Goal: Feedback & Contribution: Leave review/rating

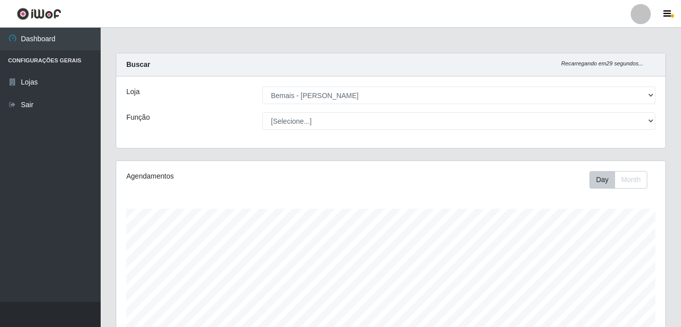
select select "230"
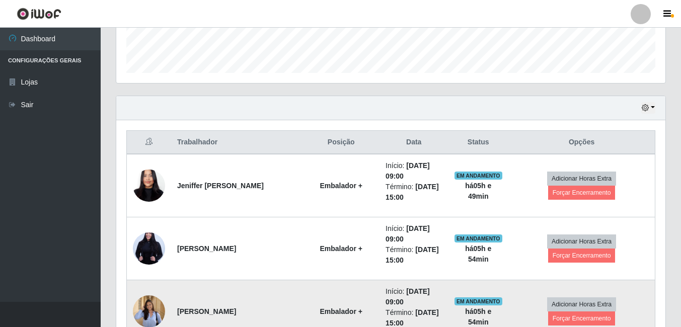
scroll to position [263, 0]
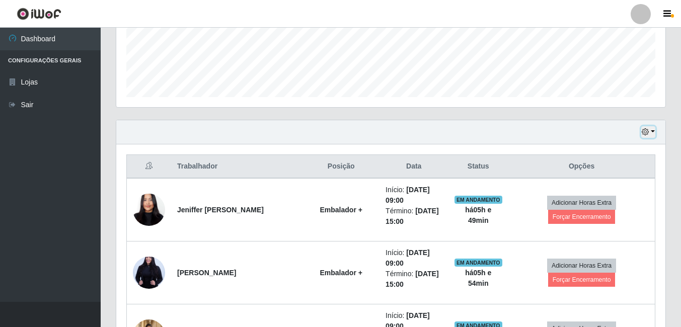
click at [654, 133] on button "button" at bounding box center [648, 132] width 14 height 12
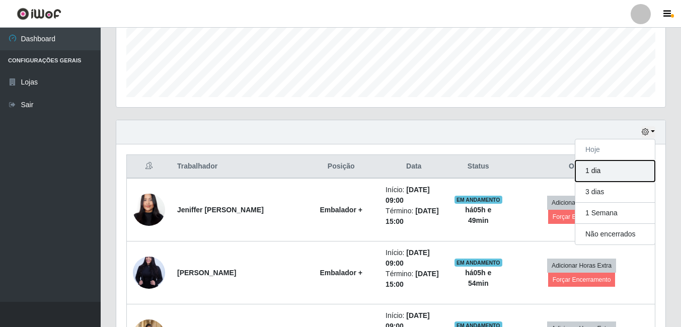
click at [595, 169] on button "1 dia" at bounding box center [615, 171] width 80 height 21
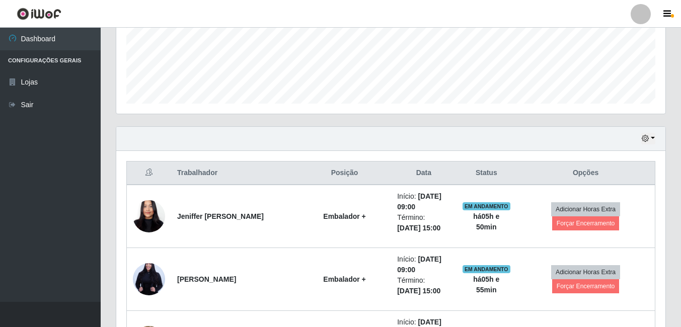
scroll to position [162, 0]
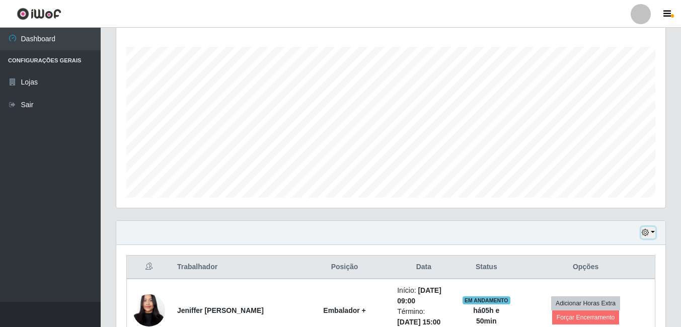
click at [653, 231] on button "button" at bounding box center [648, 233] width 14 height 12
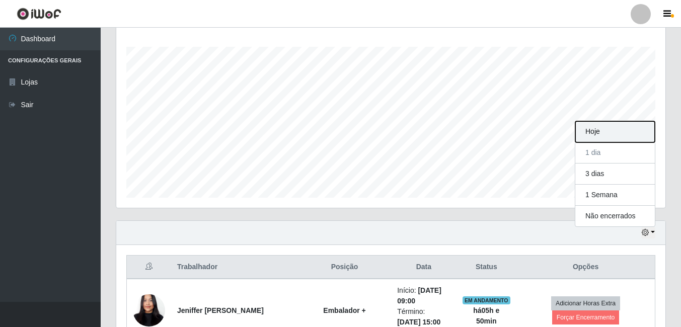
click at [588, 130] on button "Hoje" at bounding box center [615, 131] width 80 height 21
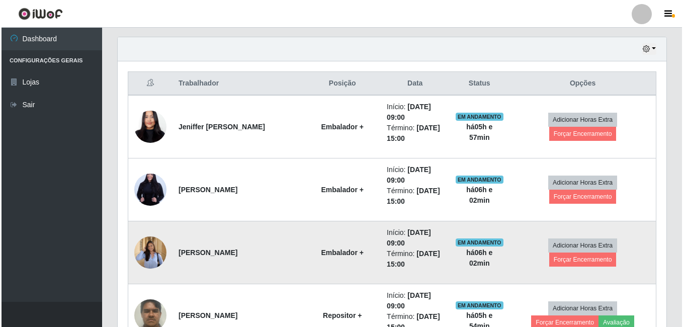
scroll to position [363, 0]
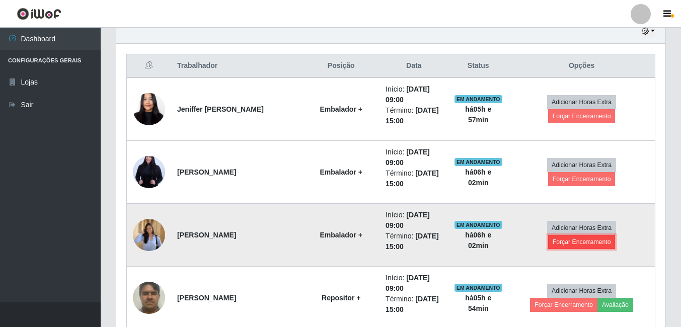
click at [594, 236] on button "Forçar Encerramento" at bounding box center [581, 242] width 67 height 14
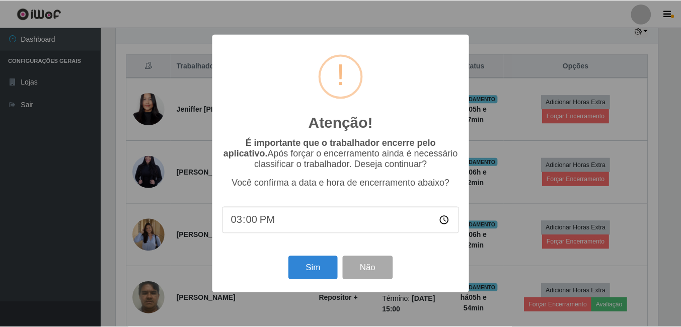
scroll to position [209, 544]
click at [310, 275] on button "Sim" at bounding box center [313, 268] width 49 height 24
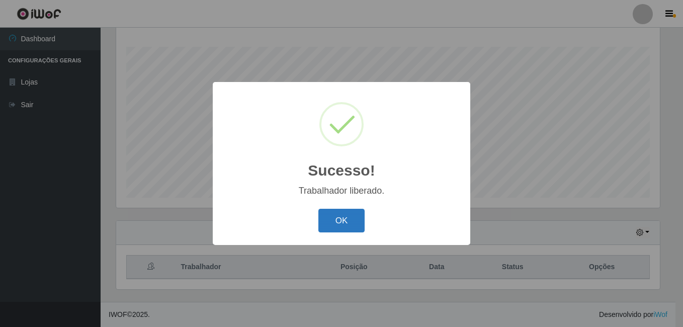
click at [352, 222] on button "OK" at bounding box center [342, 221] width 47 height 24
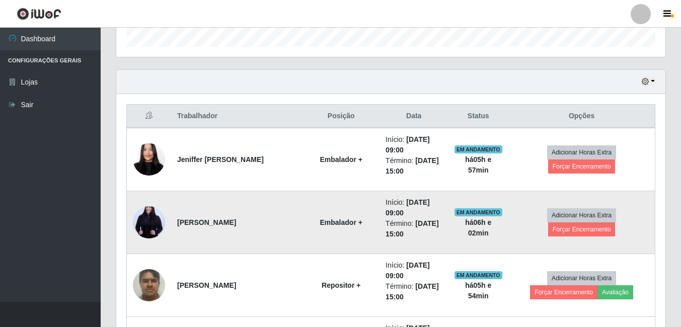
scroll to position [363, 0]
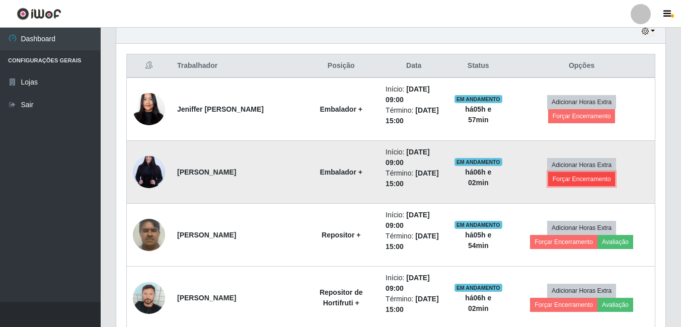
click at [591, 172] on button "Forçar Encerramento" at bounding box center [581, 179] width 67 height 14
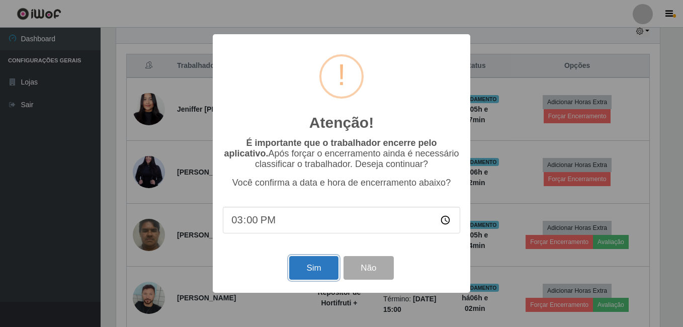
click at [321, 264] on button "Sim" at bounding box center [313, 268] width 49 height 24
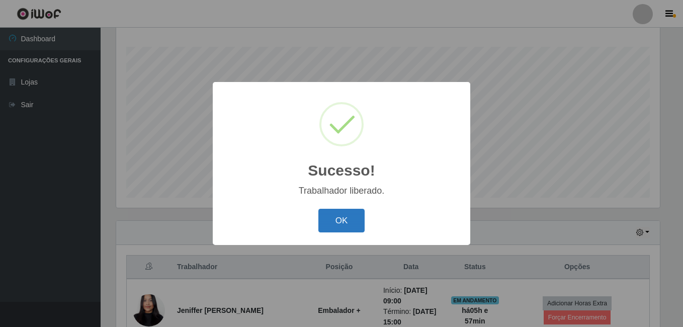
click at [343, 218] on button "OK" at bounding box center [342, 221] width 47 height 24
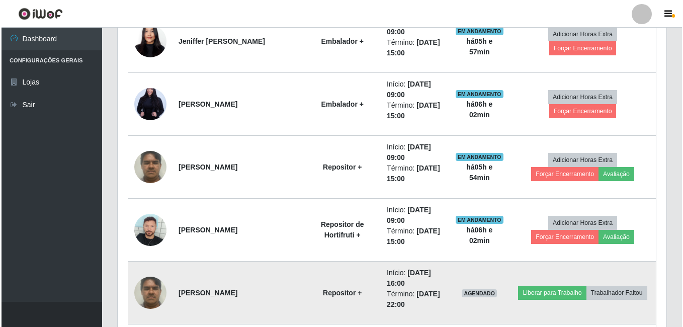
scroll to position [414, 0]
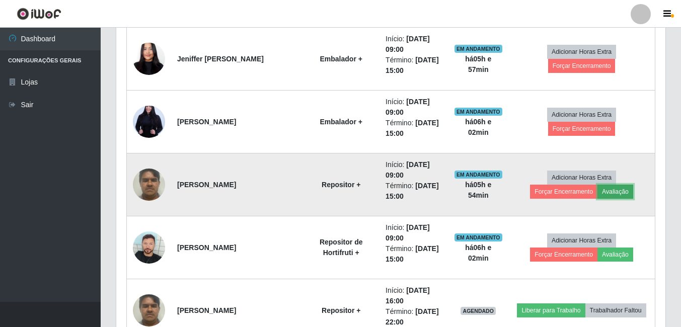
click at [597, 194] on button "Avaliação" at bounding box center [615, 192] width 36 height 14
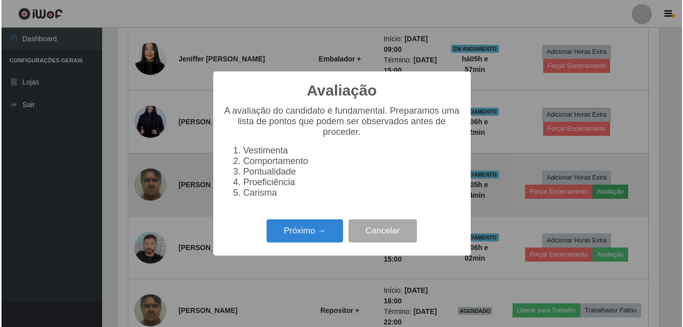
scroll to position [209, 544]
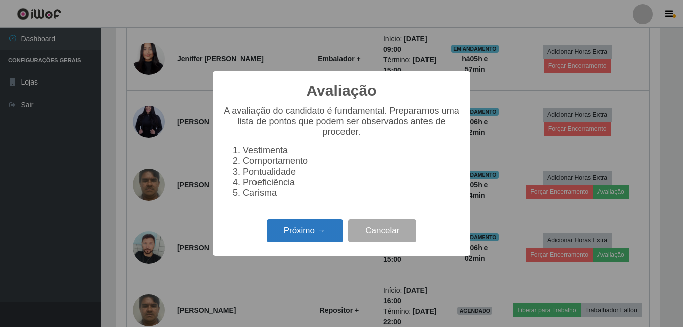
click at [323, 233] on button "Próximo →" at bounding box center [305, 231] width 77 height 24
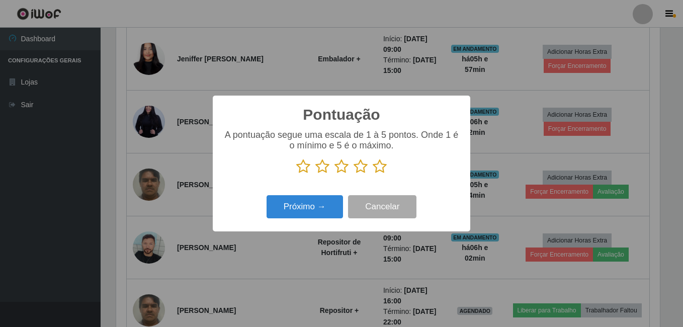
scroll to position [503090, 502755]
click at [382, 168] on icon at bounding box center [380, 166] width 14 height 15
click at [373, 174] on input "radio" at bounding box center [373, 174] width 0 height 0
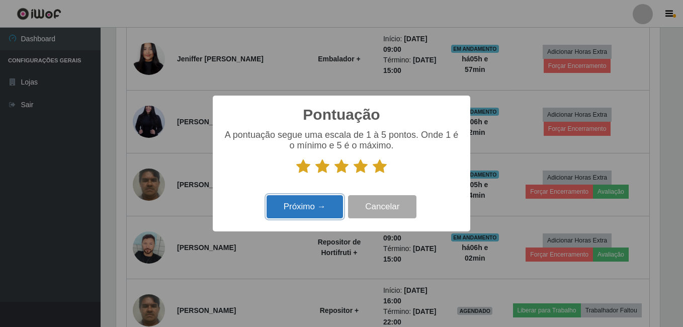
click at [307, 205] on button "Próximo →" at bounding box center [305, 207] width 77 height 24
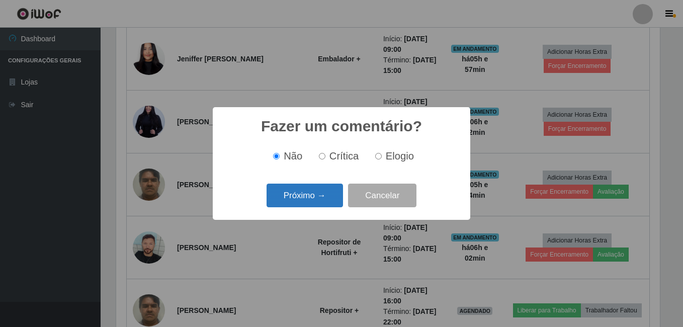
click at [319, 201] on button "Próximo →" at bounding box center [305, 196] width 77 height 24
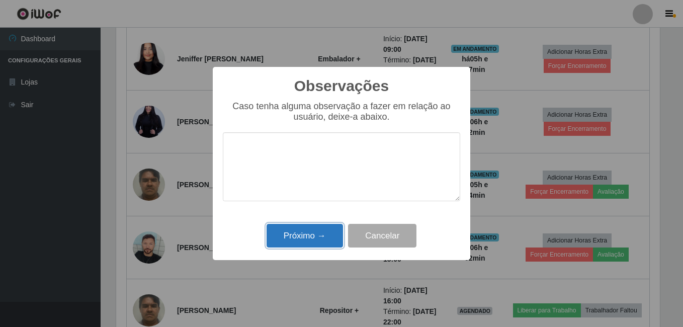
click at [301, 239] on button "Próximo →" at bounding box center [305, 236] width 77 height 24
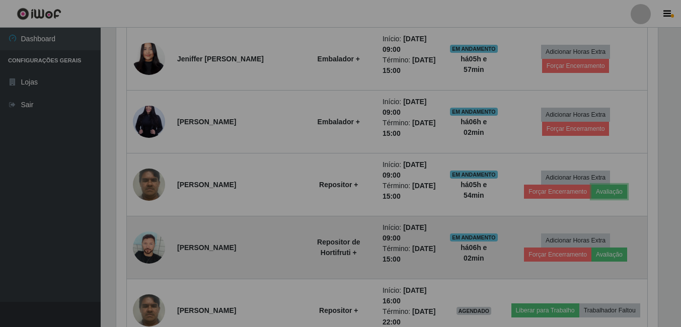
scroll to position [209, 549]
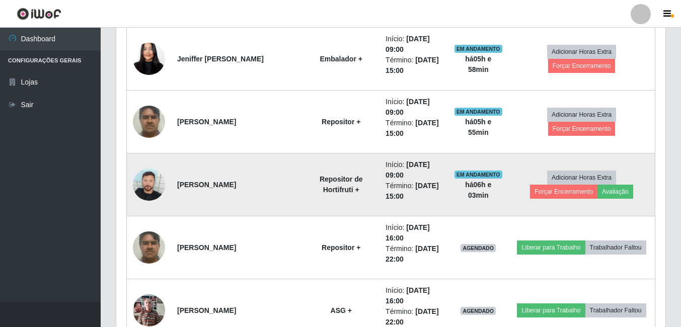
click at [141, 181] on img at bounding box center [149, 185] width 32 height 32
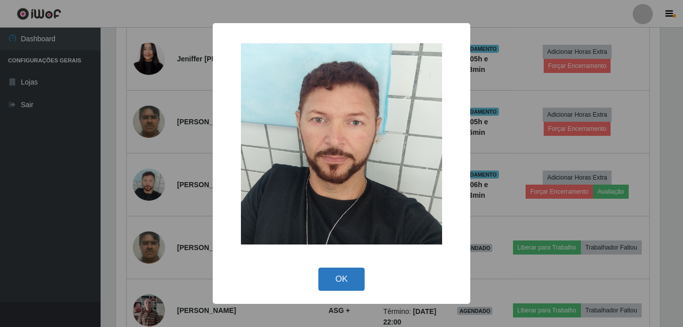
click at [327, 276] on button "OK" at bounding box center [342, 280] width 47 height 24
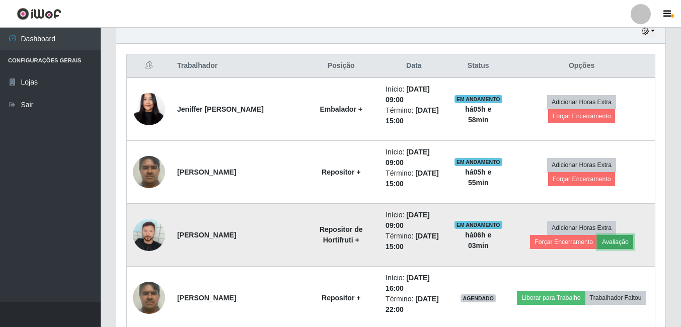
click at [597, 243] on button "Avaliação" at bounding box center [615, 242] width 36 height 14
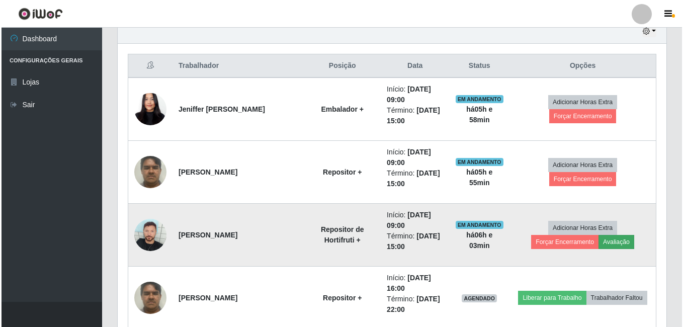
scroll to position [209, 544]
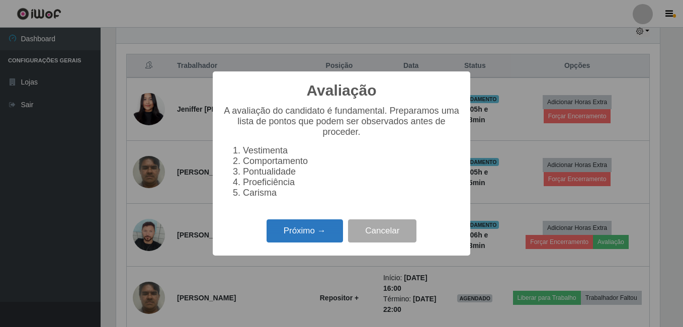
click at [302, 238] on button "Próximo →" at bounding box center [305, 231] width 77 height 24
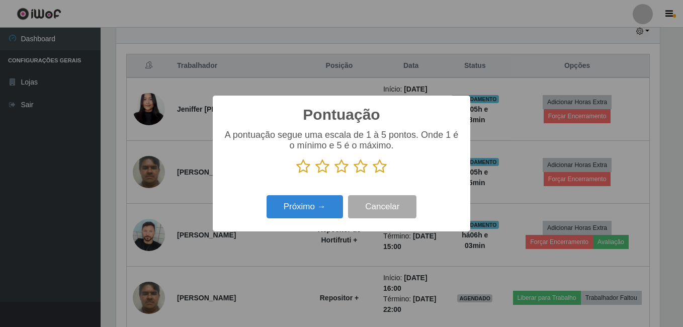
click at [379, 170] on icon at bounding box center [380, 166] width 14 height 15
click at [373, 174] on input "radio" at bounding box center [373, 174] width 0 height 0
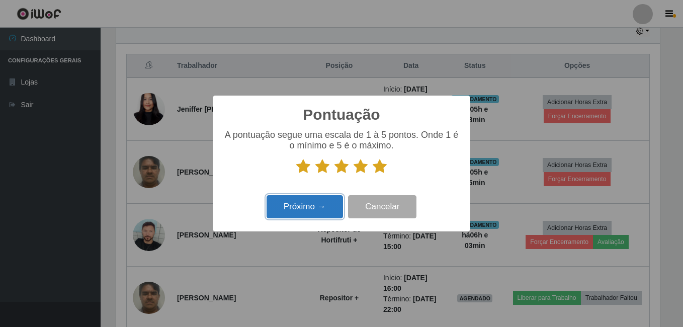
click at [312, 210] on button "Próximo →" at bounding box center [305, 207] width 77 height 24
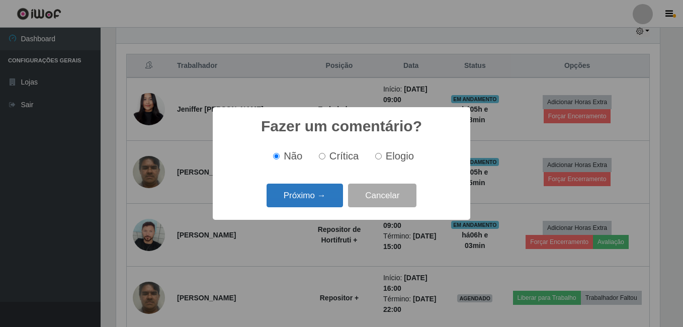
click at [314, 203] on button "Próximo →" at bounding box center [305, 196] width 77 height 24
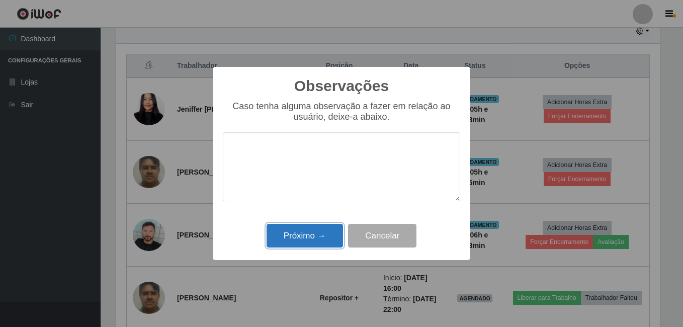
click at [316, 237] on button "Próximo →" at bounding box center [305, 236] width 77 height 24
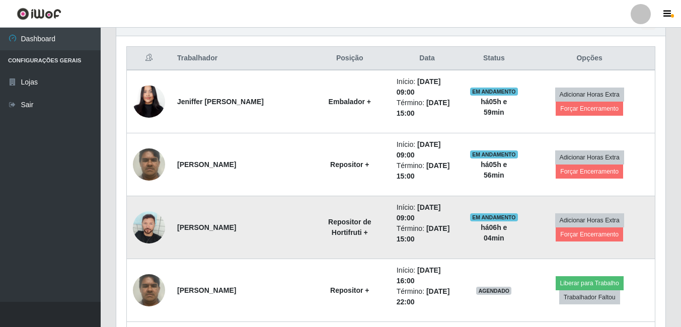
scroll to position [389, 0]
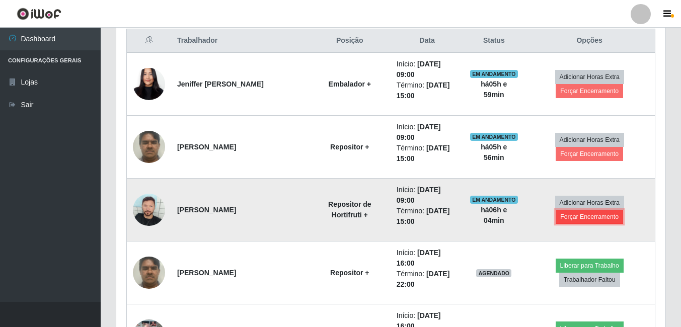
click at [571, 218] on button "Forçar Encerramento" at bounding box center [589, 217] width 67 height 14
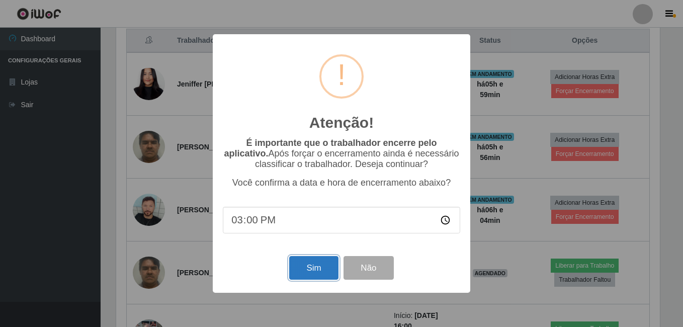
click at [326, 273] on button "Sim" at bounding box center [313, 268] width 49 height 24
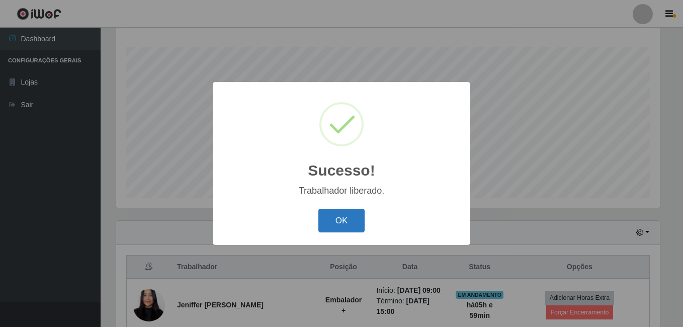
click at [348, 223] on button "OK" at bounding box center [342, 221] width 47 height 24
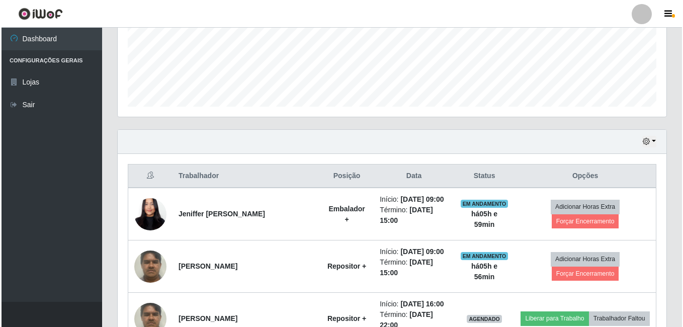
scroll to position [263, 0]
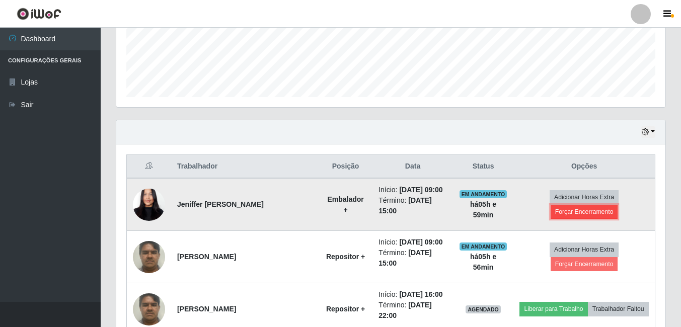
click at [573, 214] on button "Forçar Encerramento" at bounding box center [584, 212] width 67 height 14
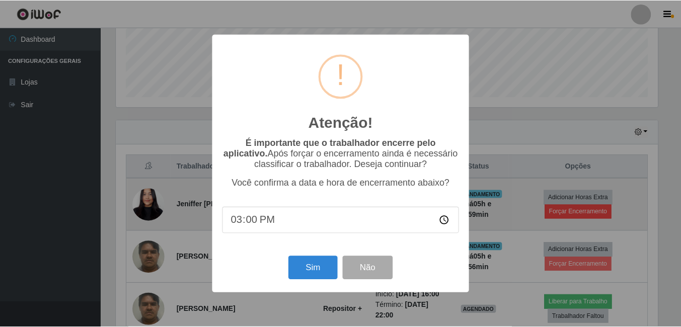
scroll to position [209, 544]
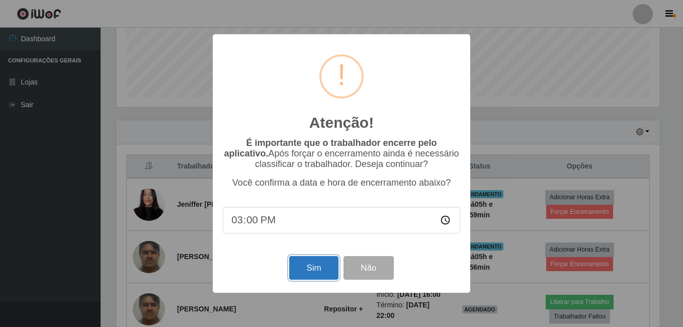
click at [322, 274] on button "Sim" at bounding box center [313, 268] width 49 height 24
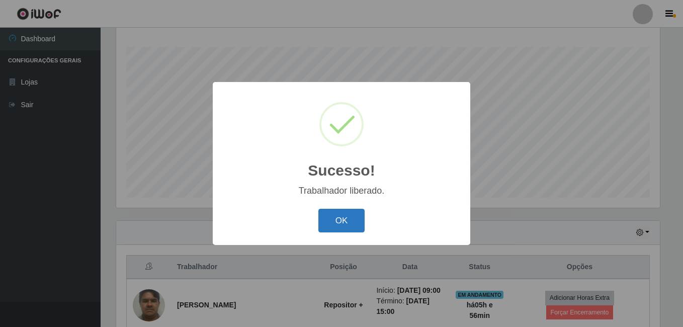
click at [349, 221] on button "OK" at bounding box center [342, 221] width 47 height 24
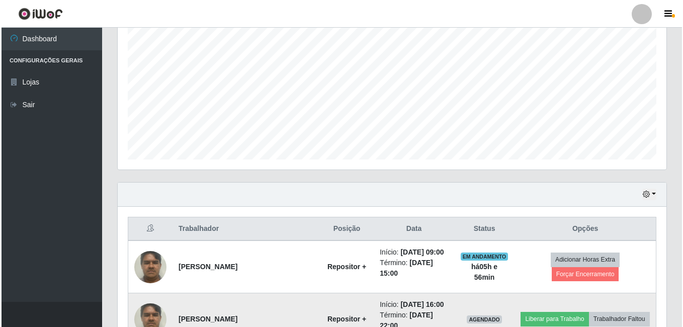
scroll to position [263, 0]
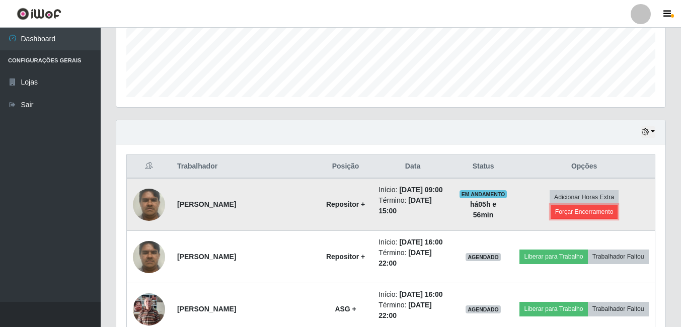
click at [566, 213] on button "Forçar Encerramento" at bounding box center [584, 212] width 67 height 14
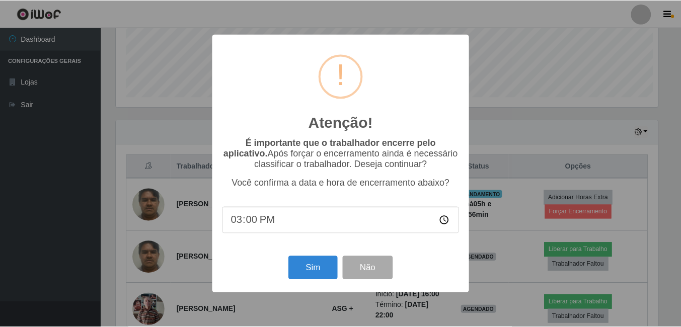
scroll to position [209, 544]
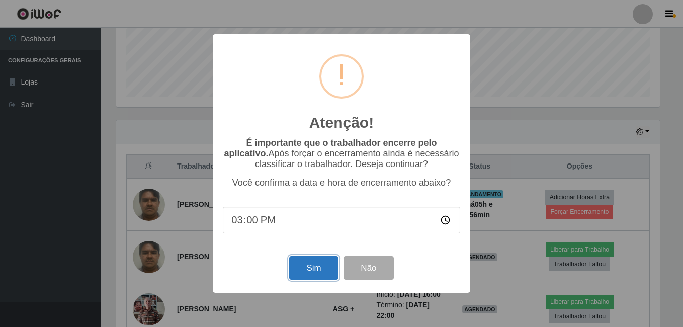
click at [323, 273] on button "Sim" at bounding box center [313, 268] width 49 height 24
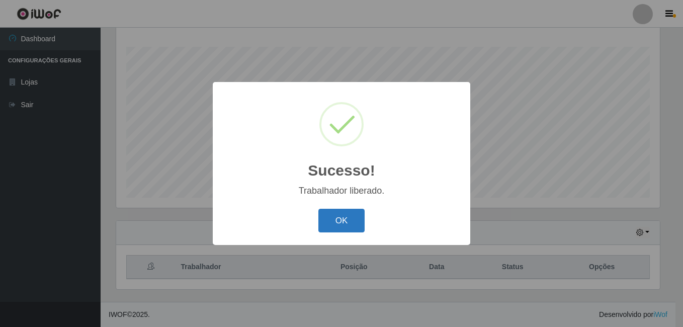
click at [351, 224] on button "OK" at bounding box center [342, 221] width 47 height 24
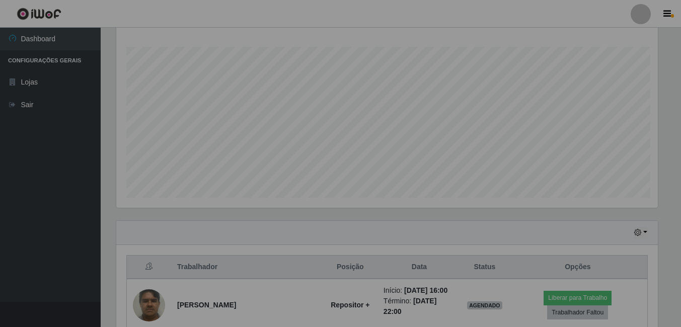
scroll to position [503090, 502750]
